Goal: Transaction & Acquisition: Purchase product/service

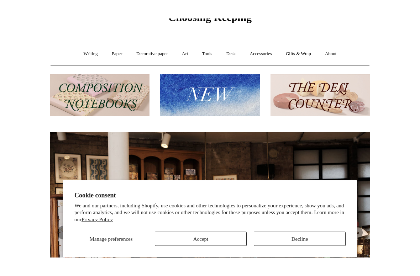
scroll to position [42, 0]
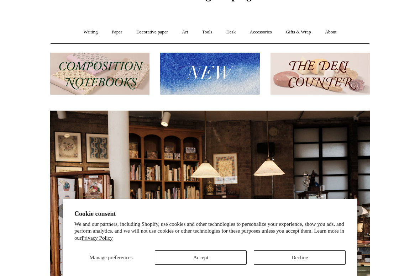
click at [285, 239] on button "Decline" at bounding box center [300, 258] width 92 height 14
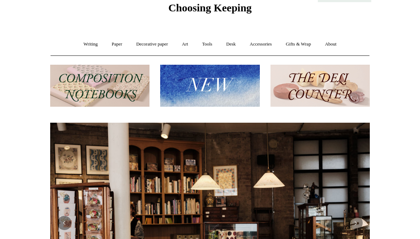
scroll to position [0, 0]
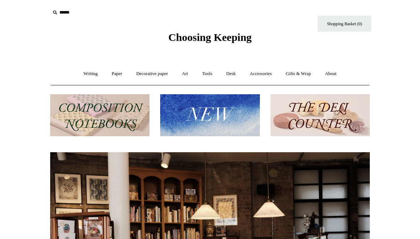
click at [347, 110] on img at bounding box center [320, 115] width 99 height 42
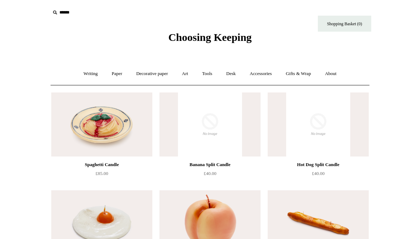
click at [113, 75] on link "Paper +" at bounding box center [117, 73] width 24 height 19
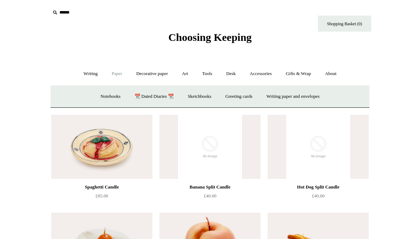
click at [102, 99] on link "Notebooks +" at bounding box center [110, 96] width 33 height 19
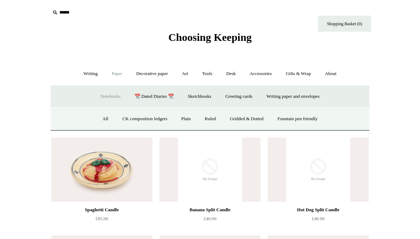
click at [204, 121] on link "Ruled" at bounding box center [210, 119] width 24 height 19
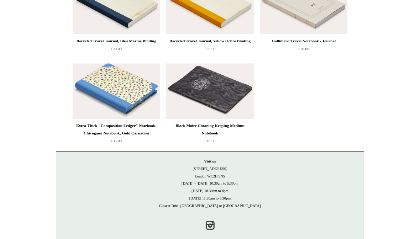
scroll to position [2077, 0]
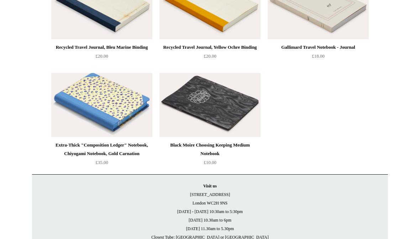
click at [124, 0] on img at bounding box center [101, 7] width 101 height 64
